Goal: Transaction & Acquisition: Purchase product/service

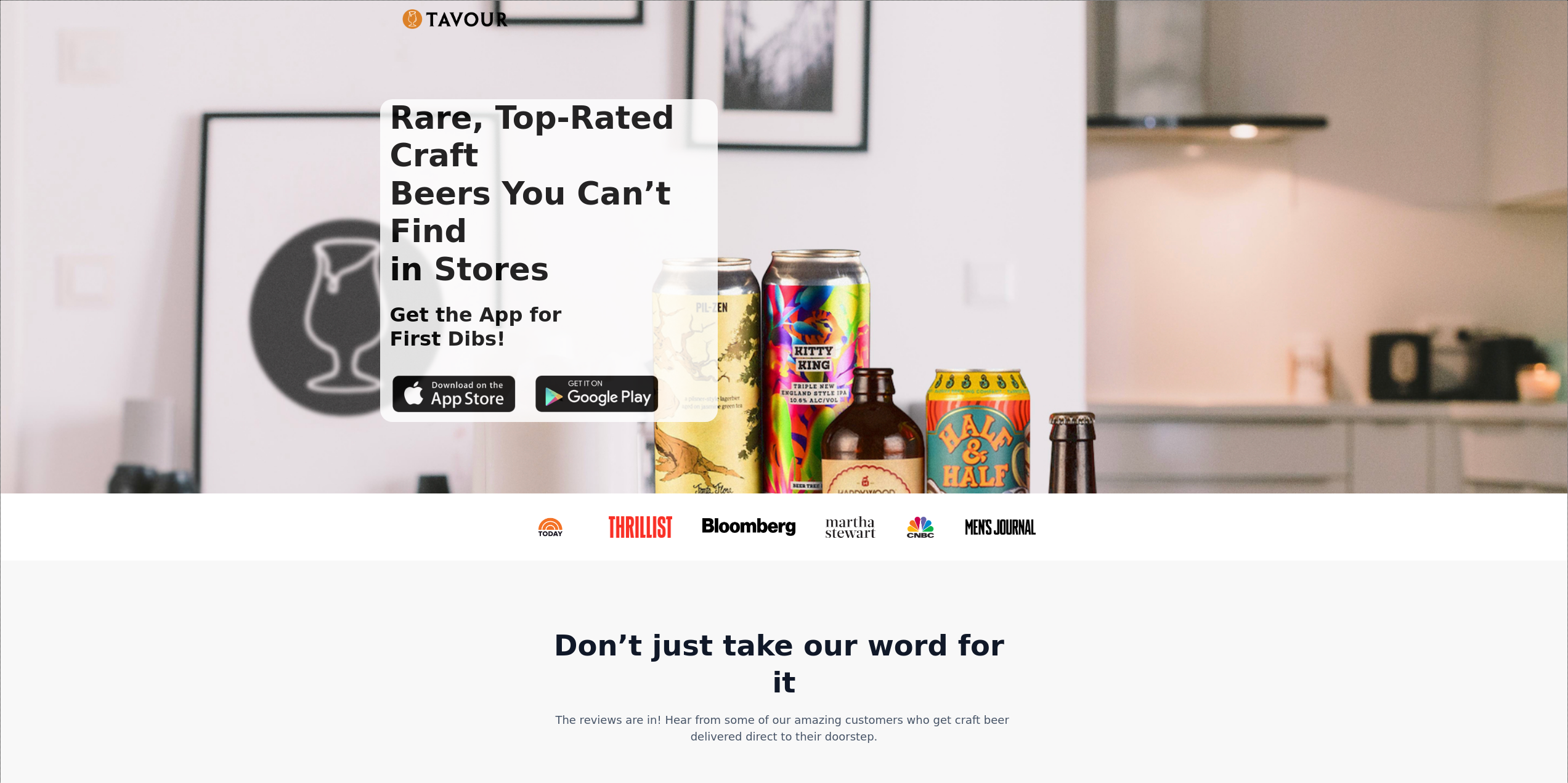
drag, startPoint x: 733, startPoint y: 386, endPoint x: 771, endPoint y: 157, distance: 232.1
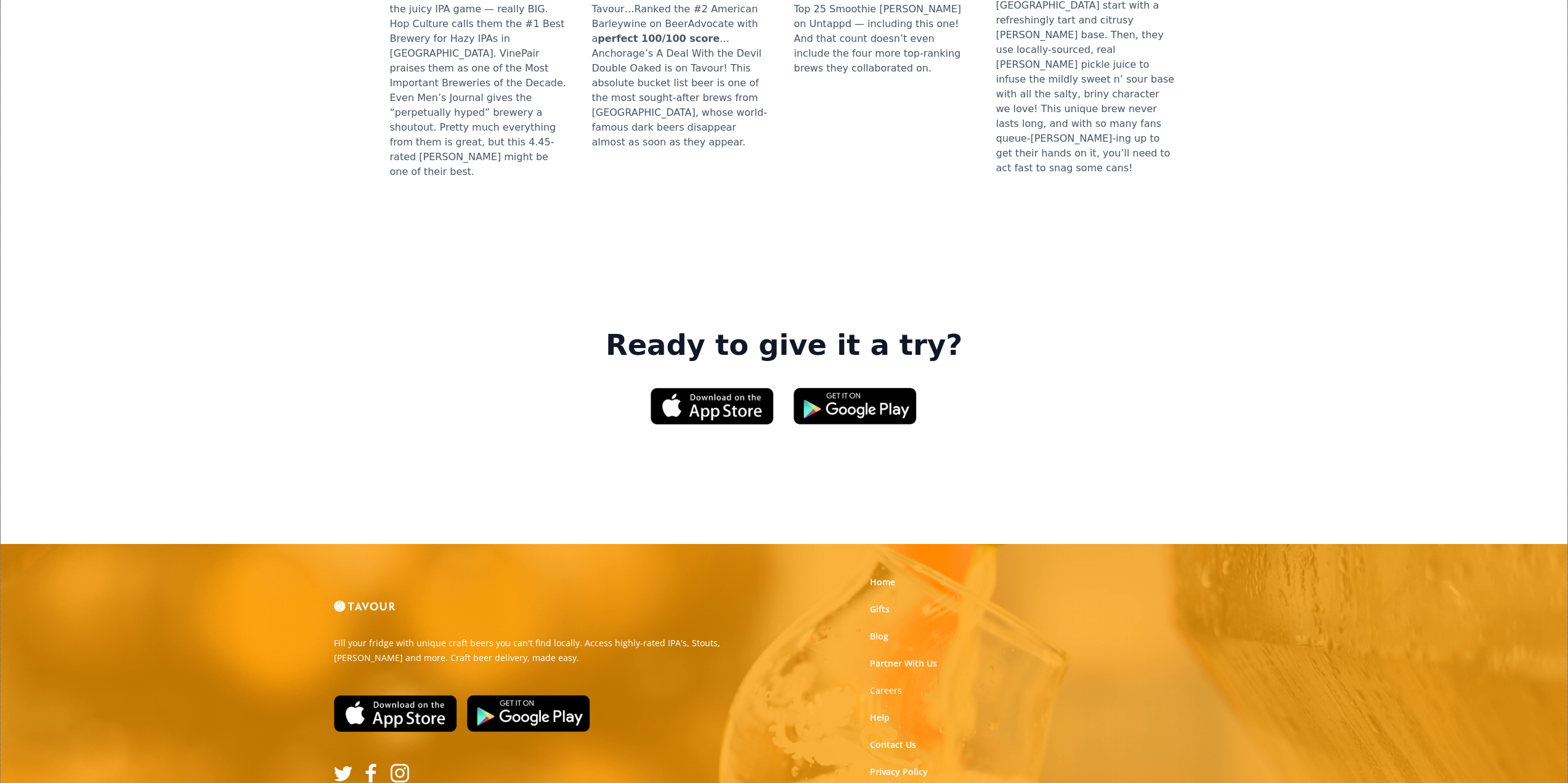
scroll to position [1668, 0]
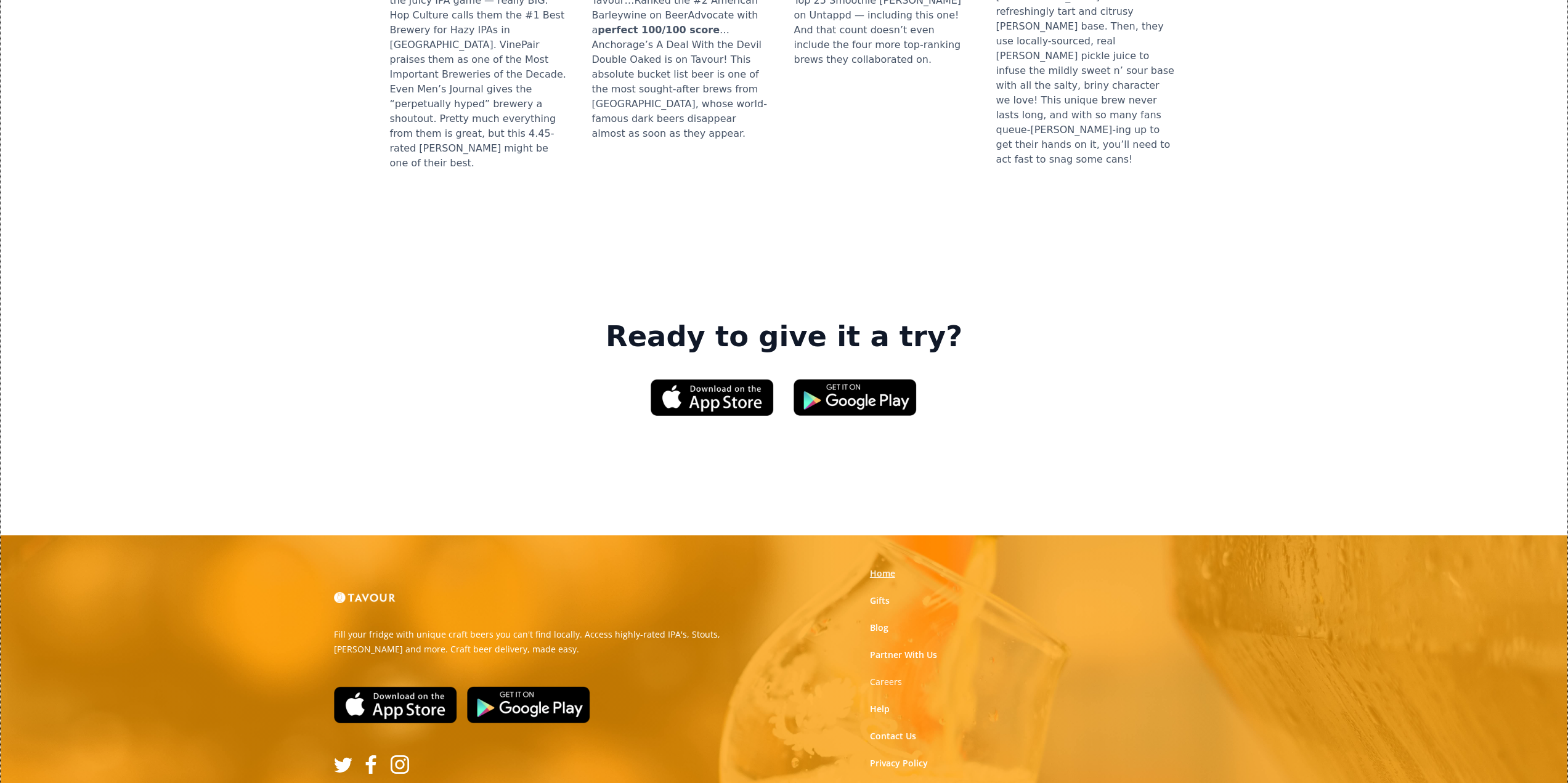
click at [884, 568] on link "Home" at bounding box center [882, 574] width 25 height 12
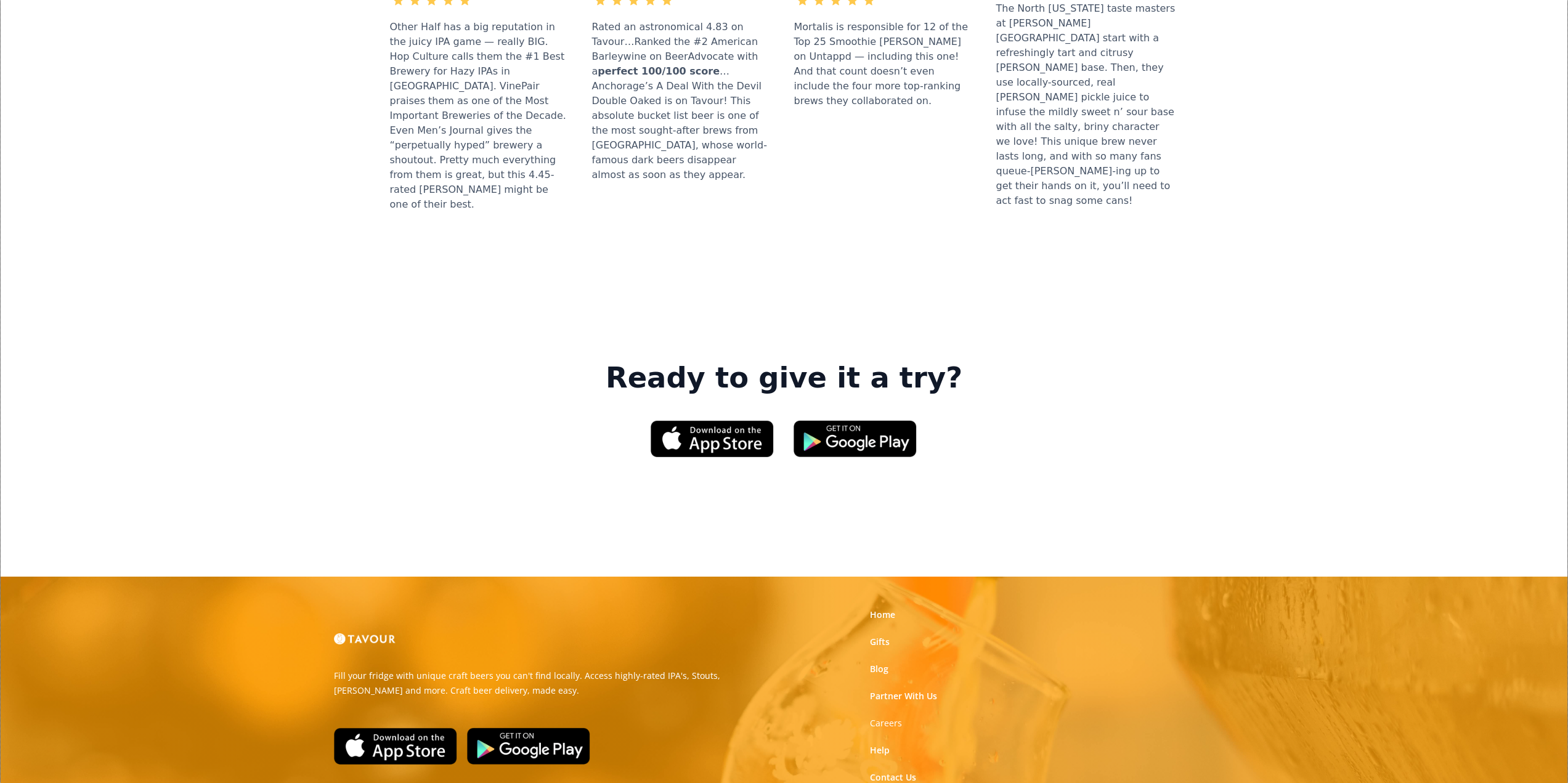
scroll to position [1663, 0]
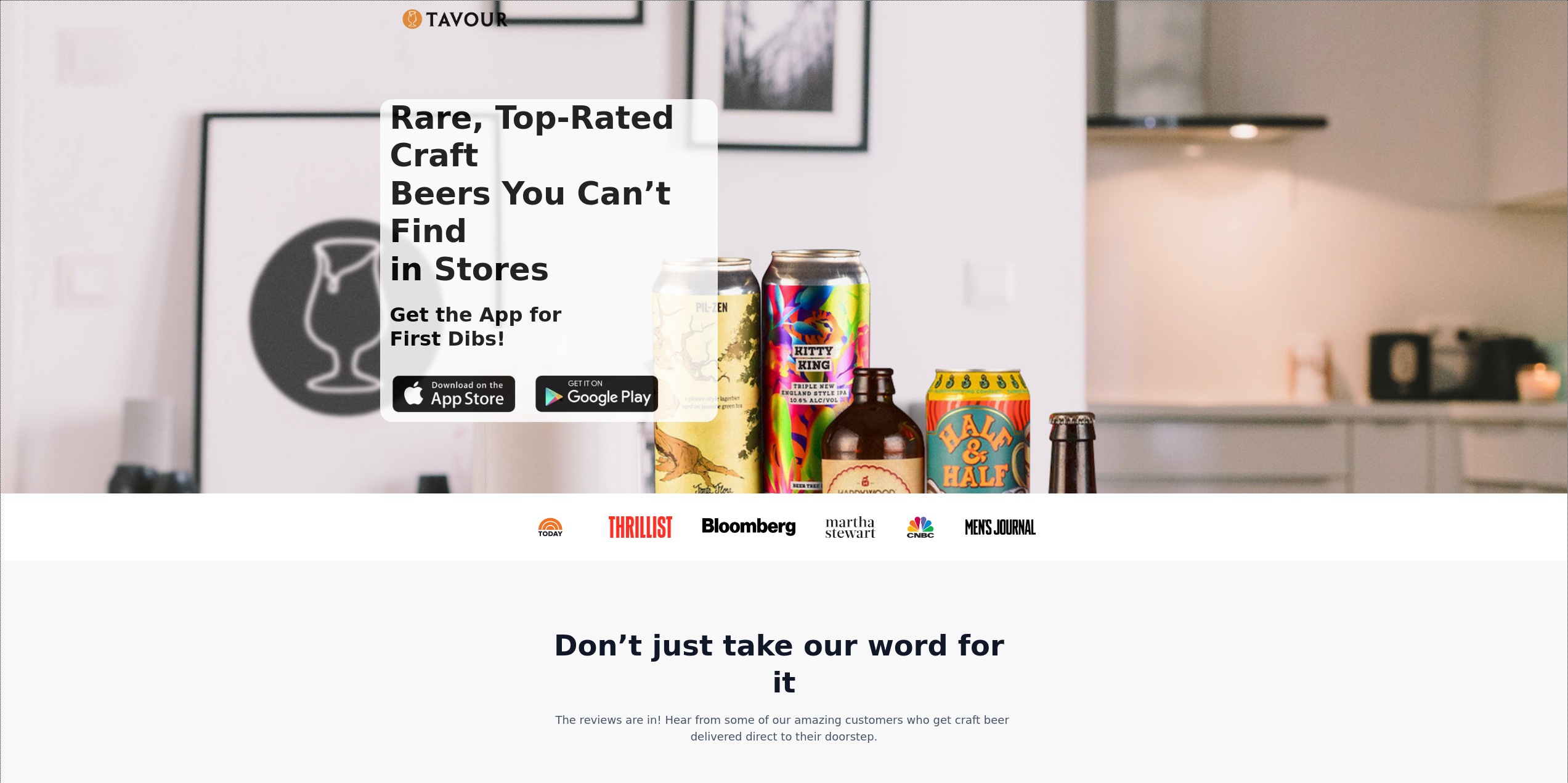
click at [496, 22] on img at bounding box center [456, 19] width 107 height 20
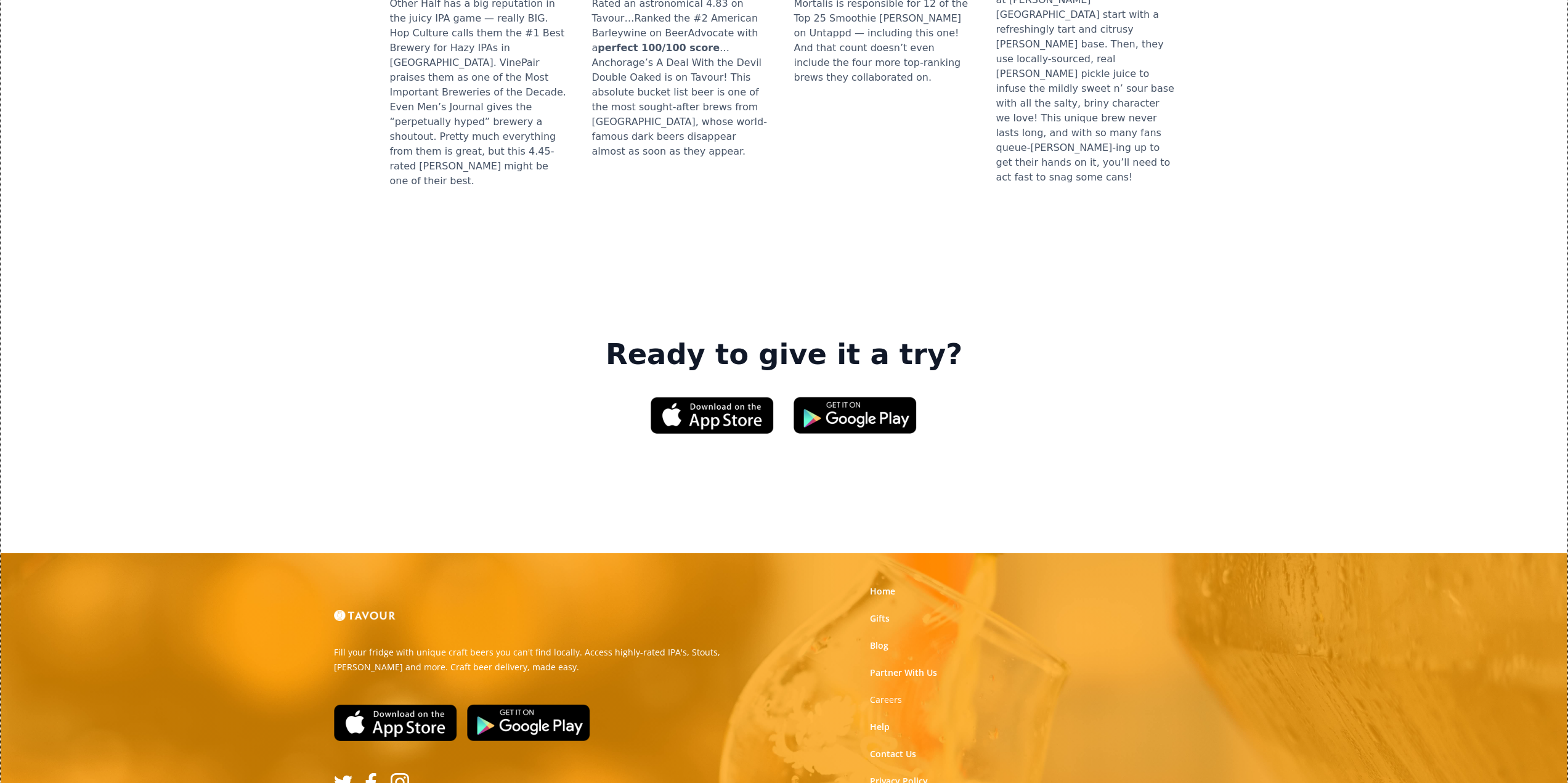
drag, startPoint x: 494, startPoint y: 313, endPoint x: 535, endPoint y: 433, distance: 126.8
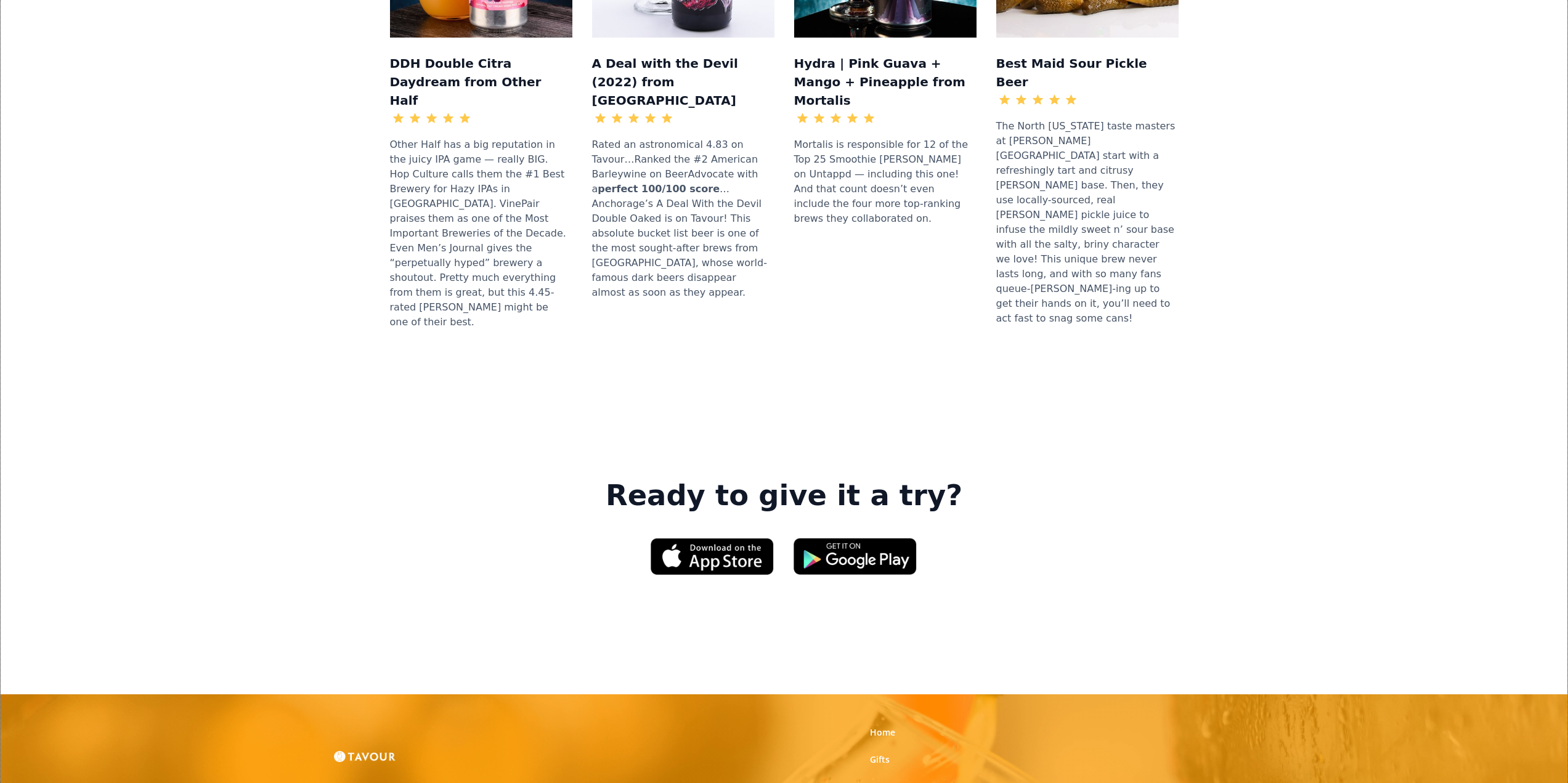
scroll to position [1668, 0]
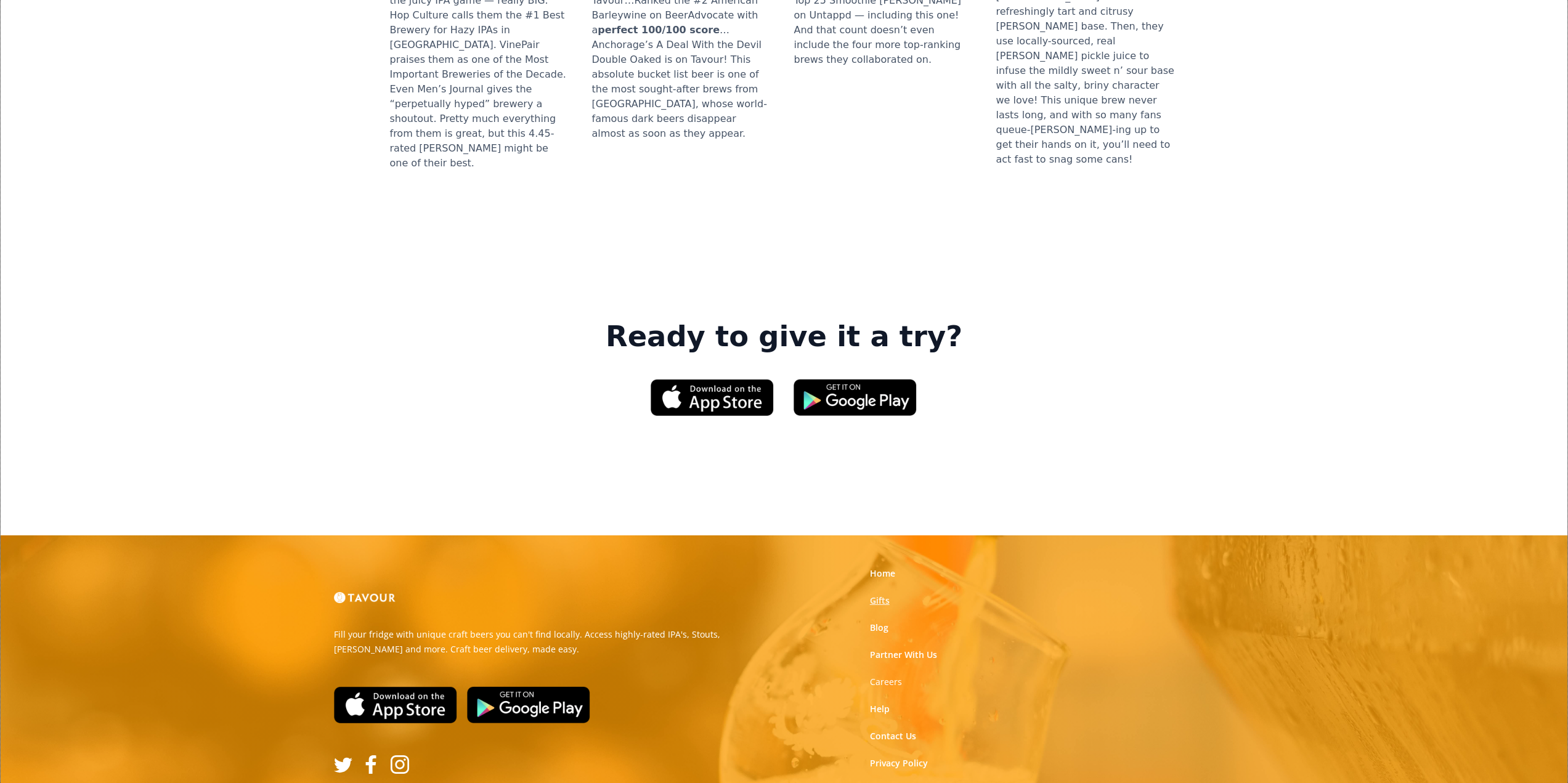
click at [879, 594] on link "Gifts" at bounding box center [880, 600] width 20 height 12
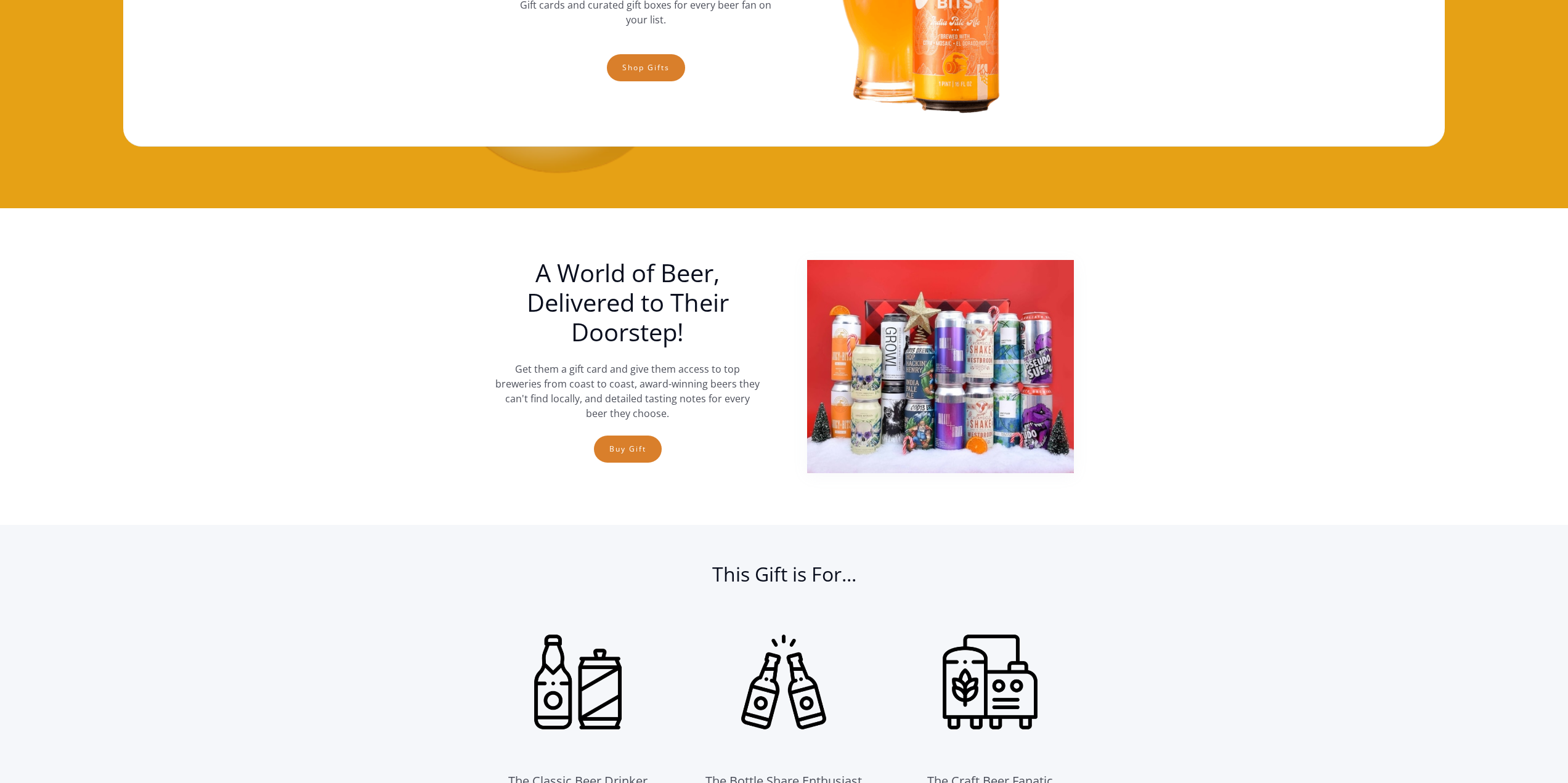
scroll to position [247, 0]
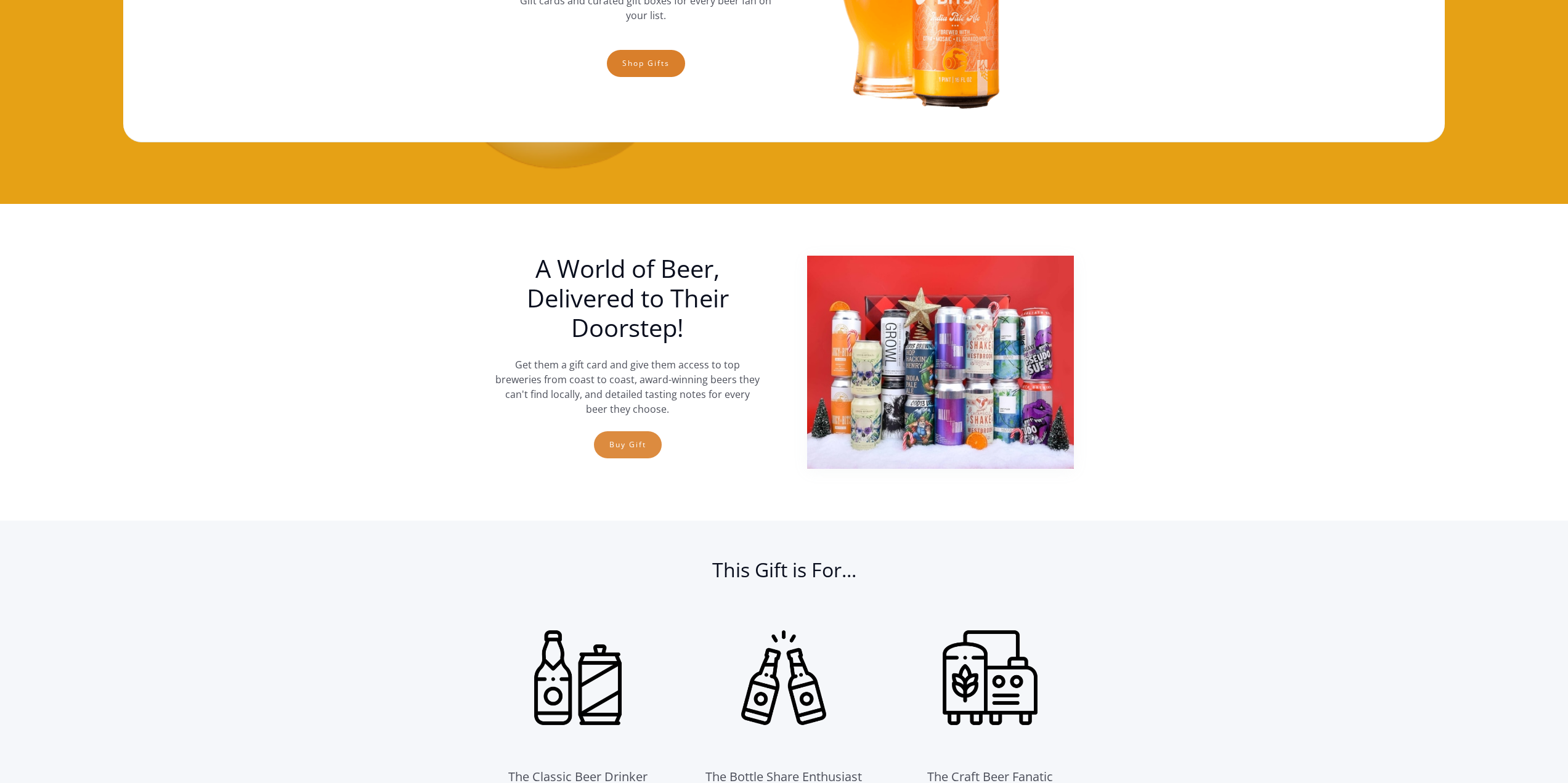
click at [632, 450] on link "Buy Gift" at bounding box center [627, 445] width 68 height 27
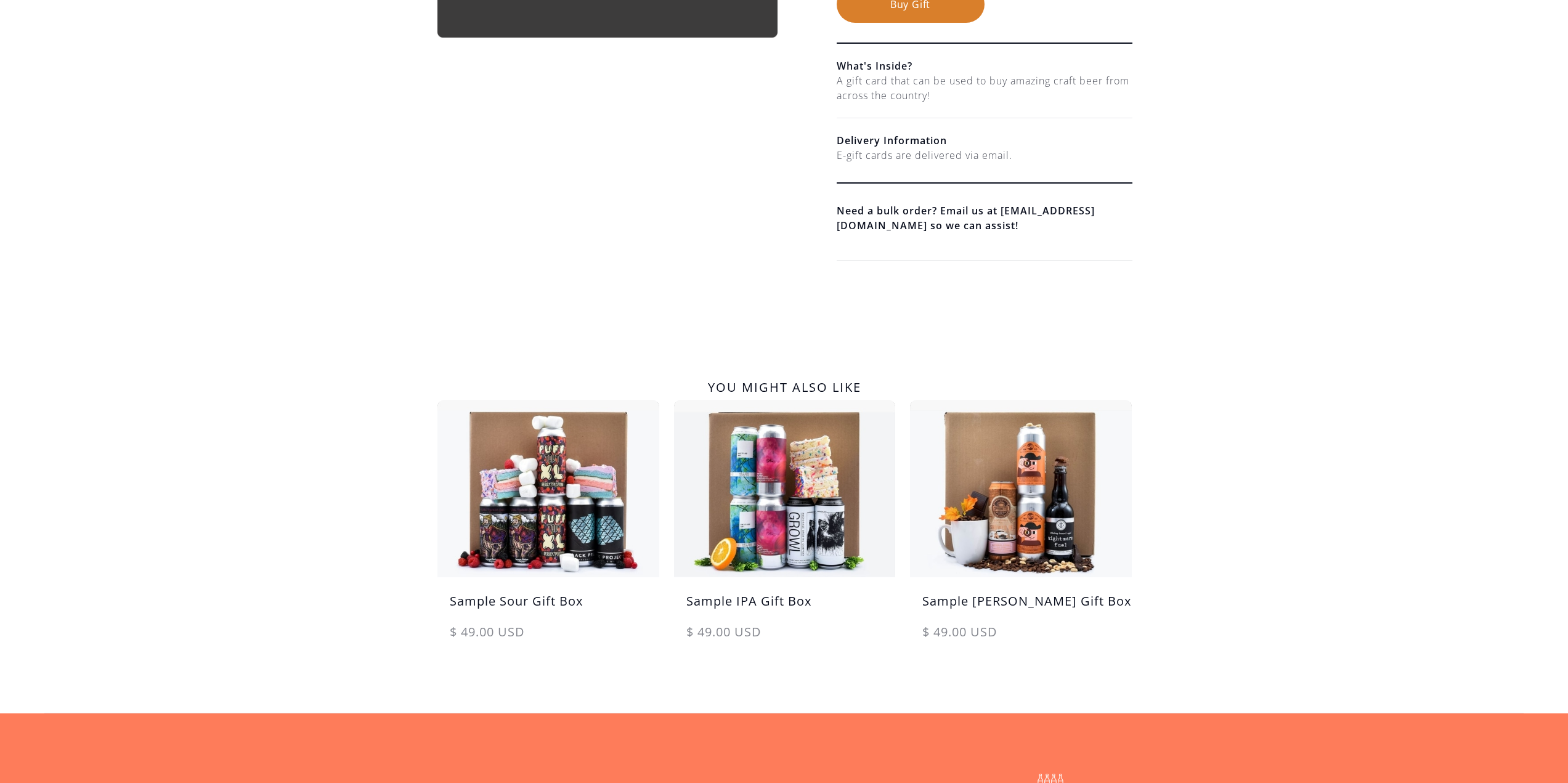
scroll to position [554, 0]
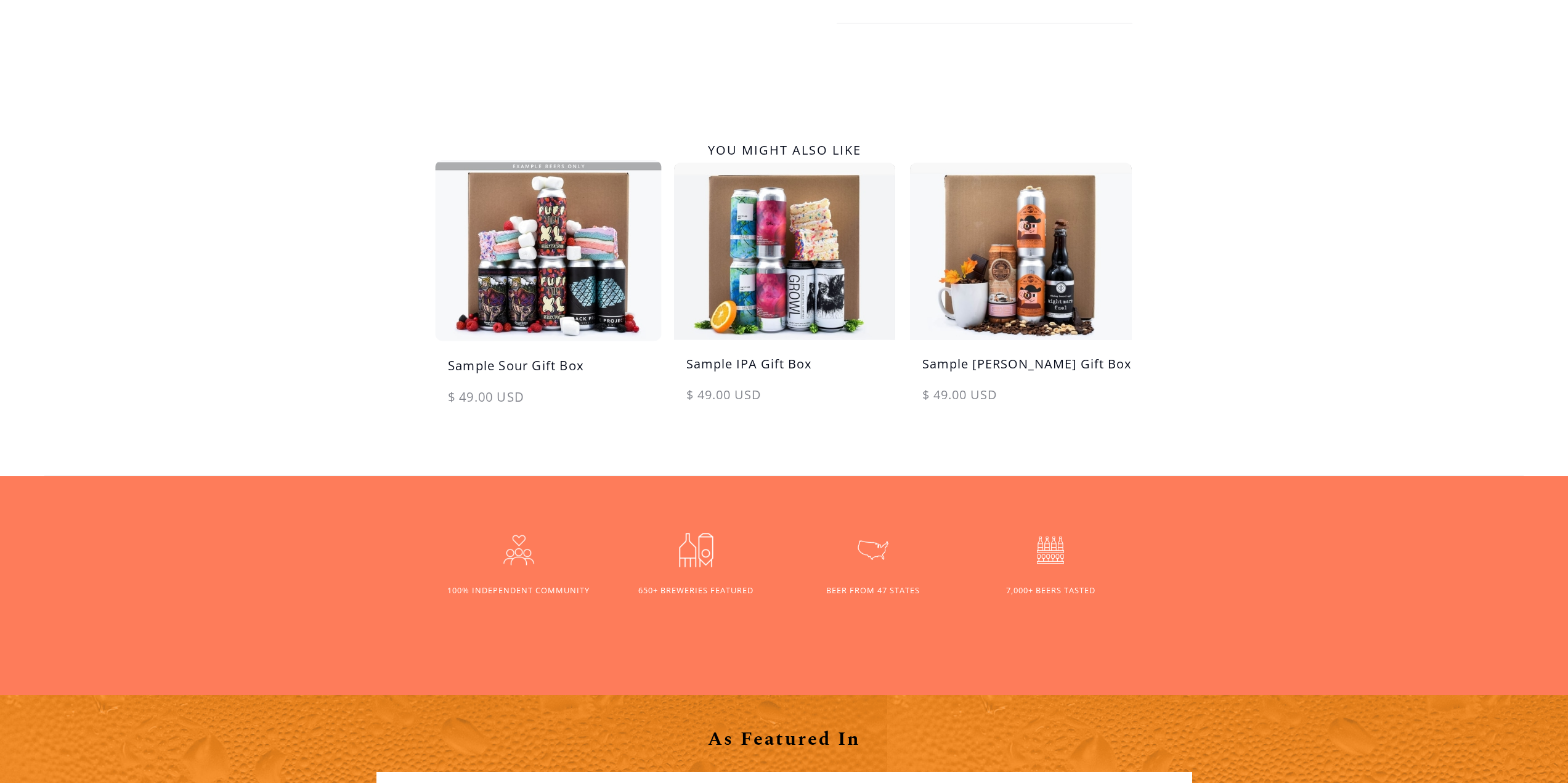
click at [587, 284] on img at bounding box center [547, 250] width 233 height 187
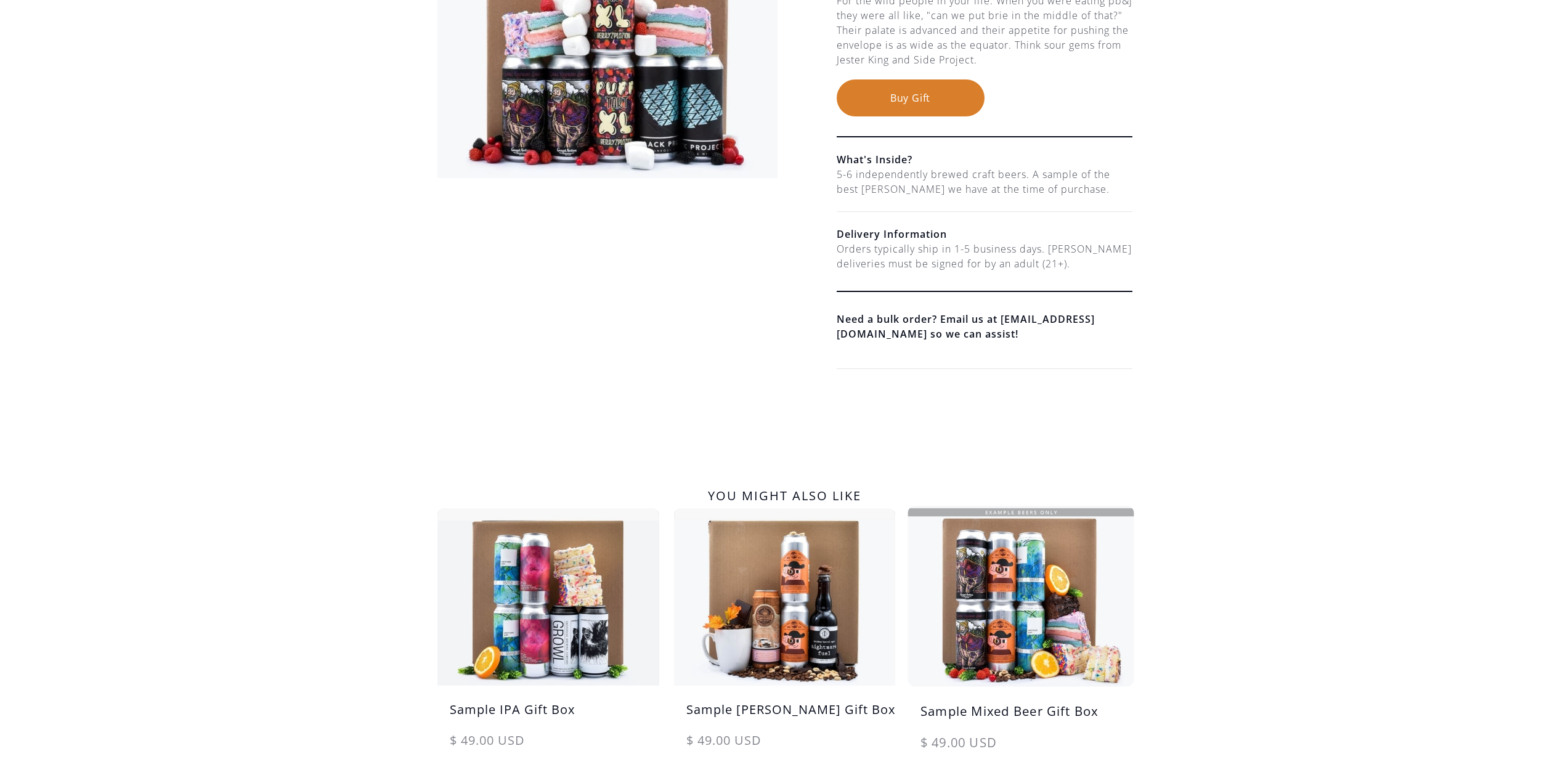
scroll to position [308, 0]
